Goal: Information Seeking & Learning: Learn about a topic

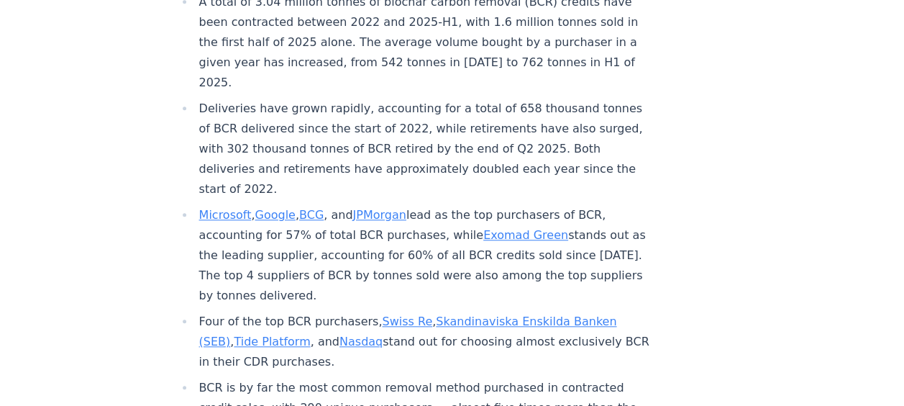
scroll to position [601, 0]
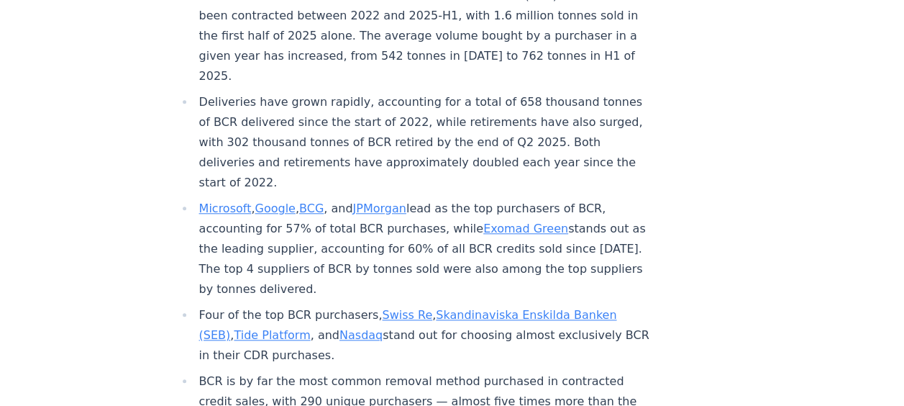
click at [503, 221] on link "Exomad Green" at bounding box center [525, 228] width 85 height 14
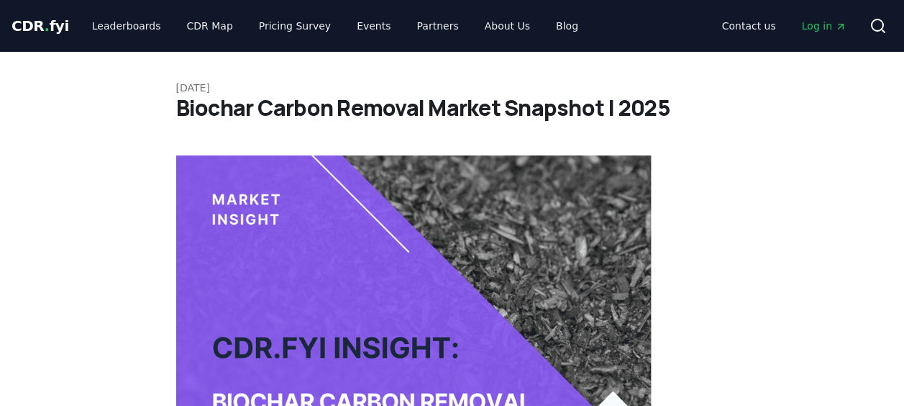
scroll to position [600, 0]
